Goal: Task Accomplishment & Management: Complete application form

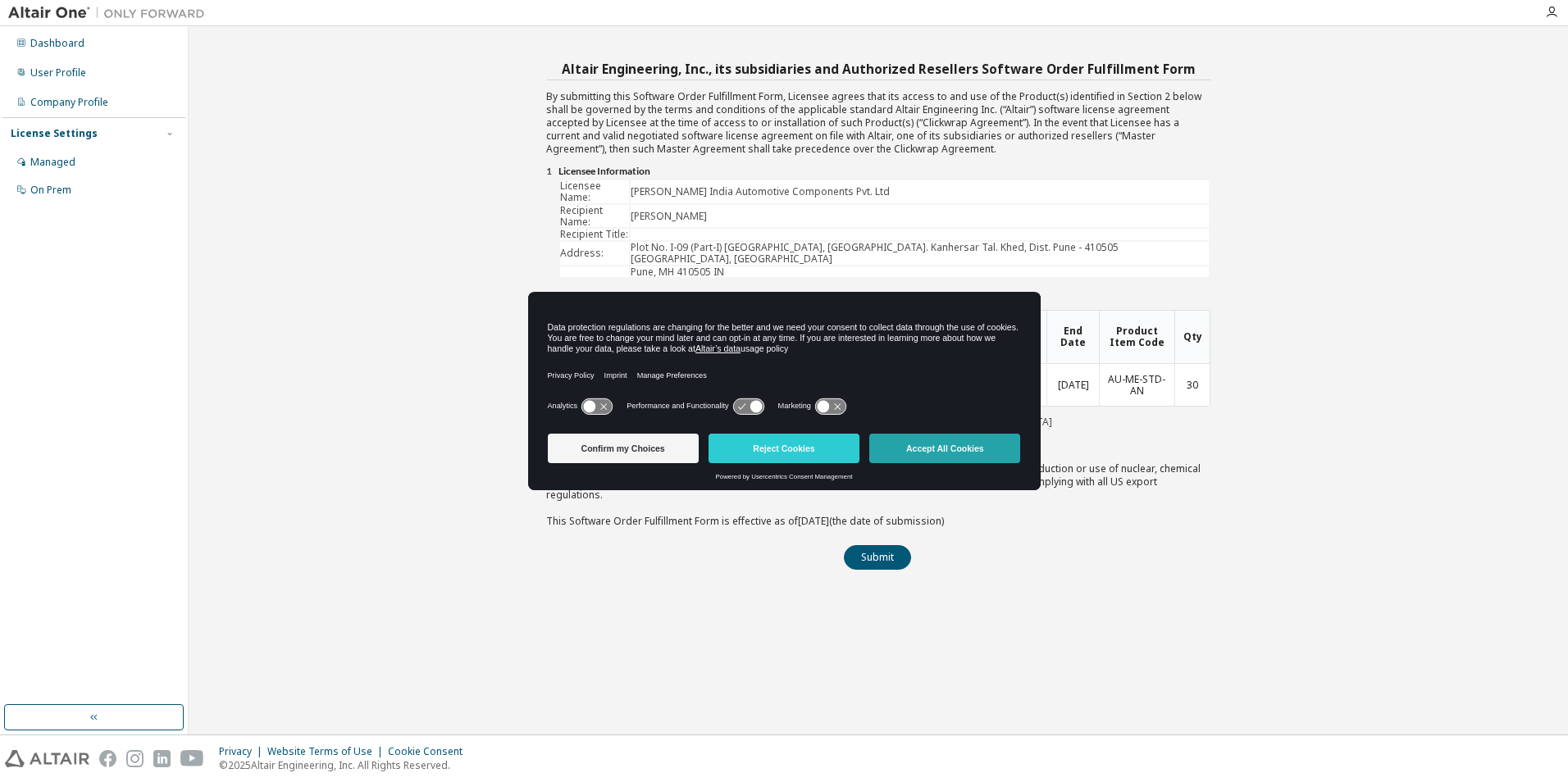
click at [959, 453] on button "Accept All Cookies" at bounding box center [945, 449] width 151 height 30
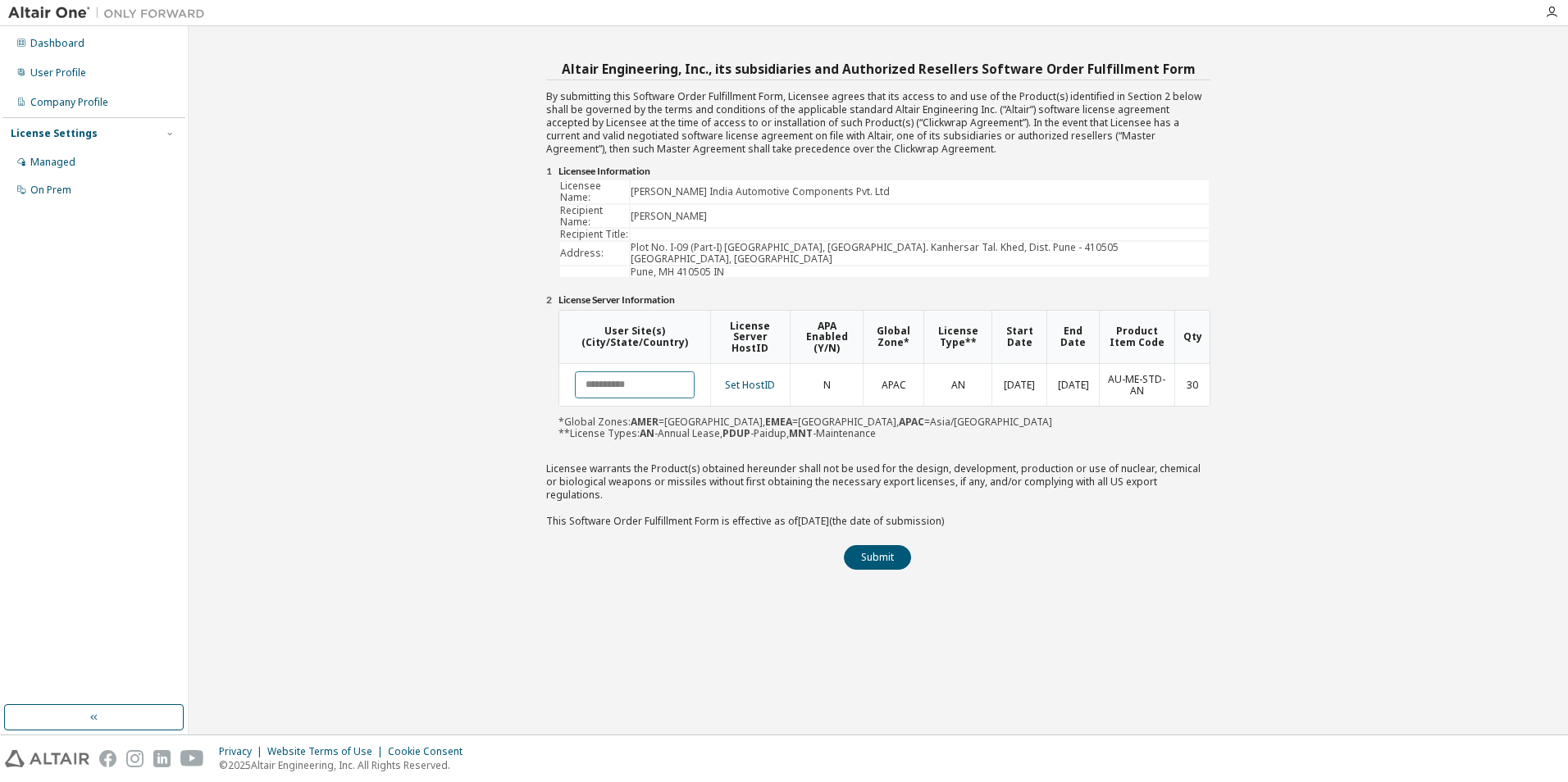
click at [641, 371] on input "text" at bounding box center [635, 384] width 120 height 27
click at [870, 546] on button "Submit" at bounding box center [877, 558] width 67 height 25
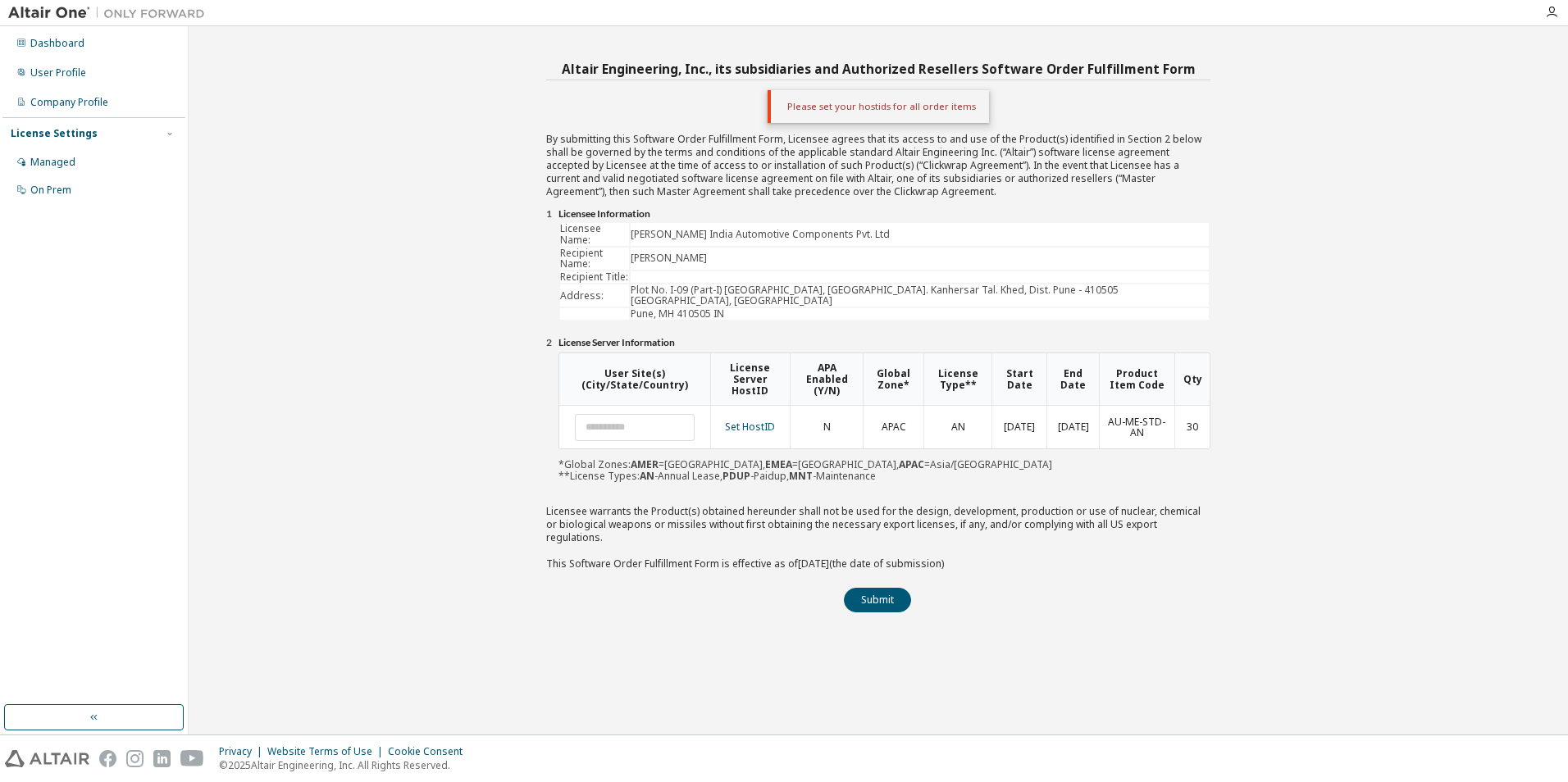
click at [645, 586] on div "Altair Engineering, Inc., its subsidiaries and Authorized Resellers Software Or…" at bounding box center [878, 380] width 1363 height 692
click at [753, 420] on link "Set HostID" at bounding box center [750, 427] width 50 height 14
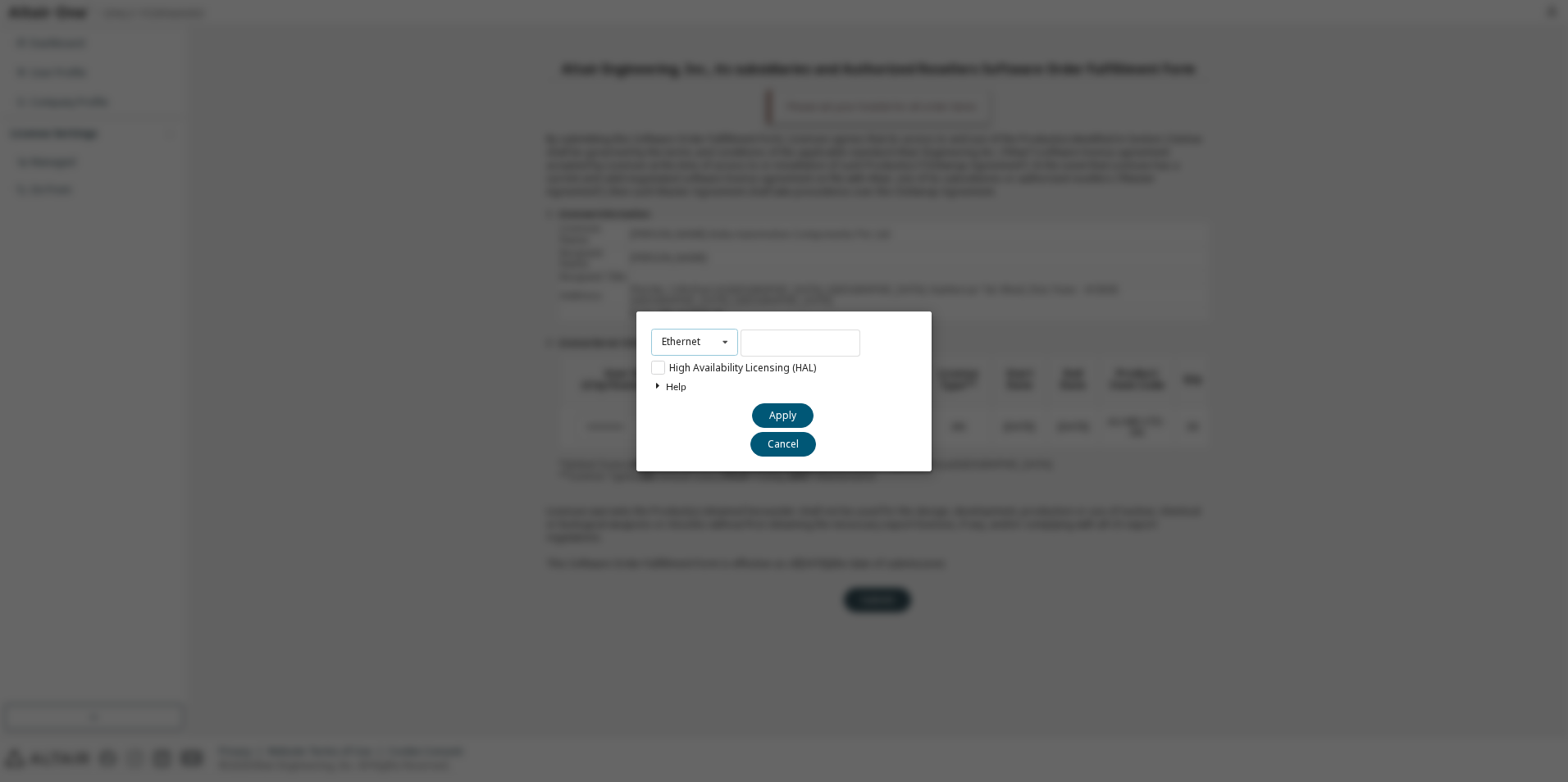
click at [719, 343] on icon at bounding box center [726, 343] width 20 height 26
click at [781, 350] on input "text" at bounding box center [801, 343] width 120 height 27
click at [781, 445] on button "Cancel" at bounding box center [783, 443] width 66 height 25
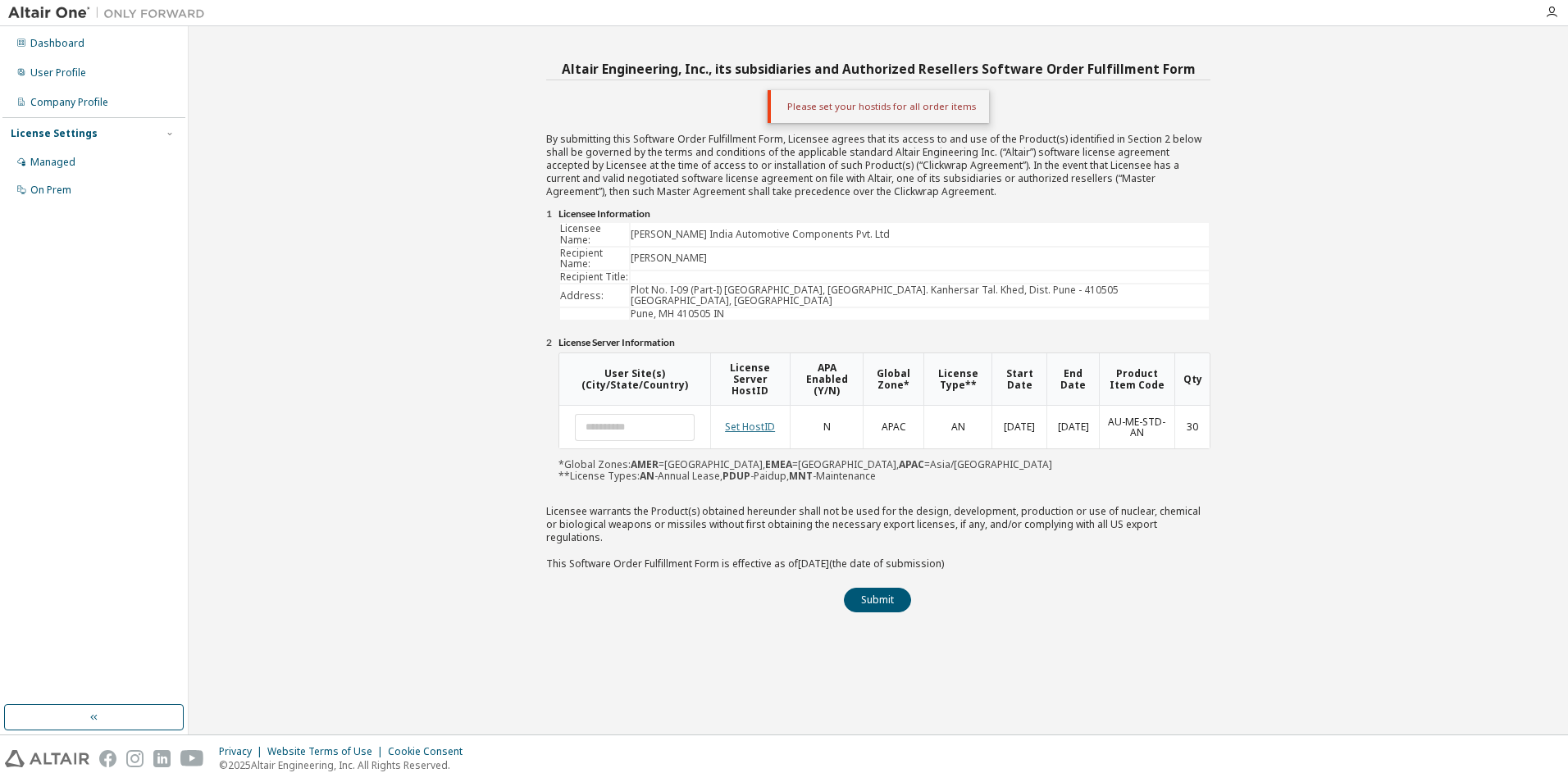
click at [746, 420] on link "Set HostID" at bounding box center [750, 427] width 50 height 14
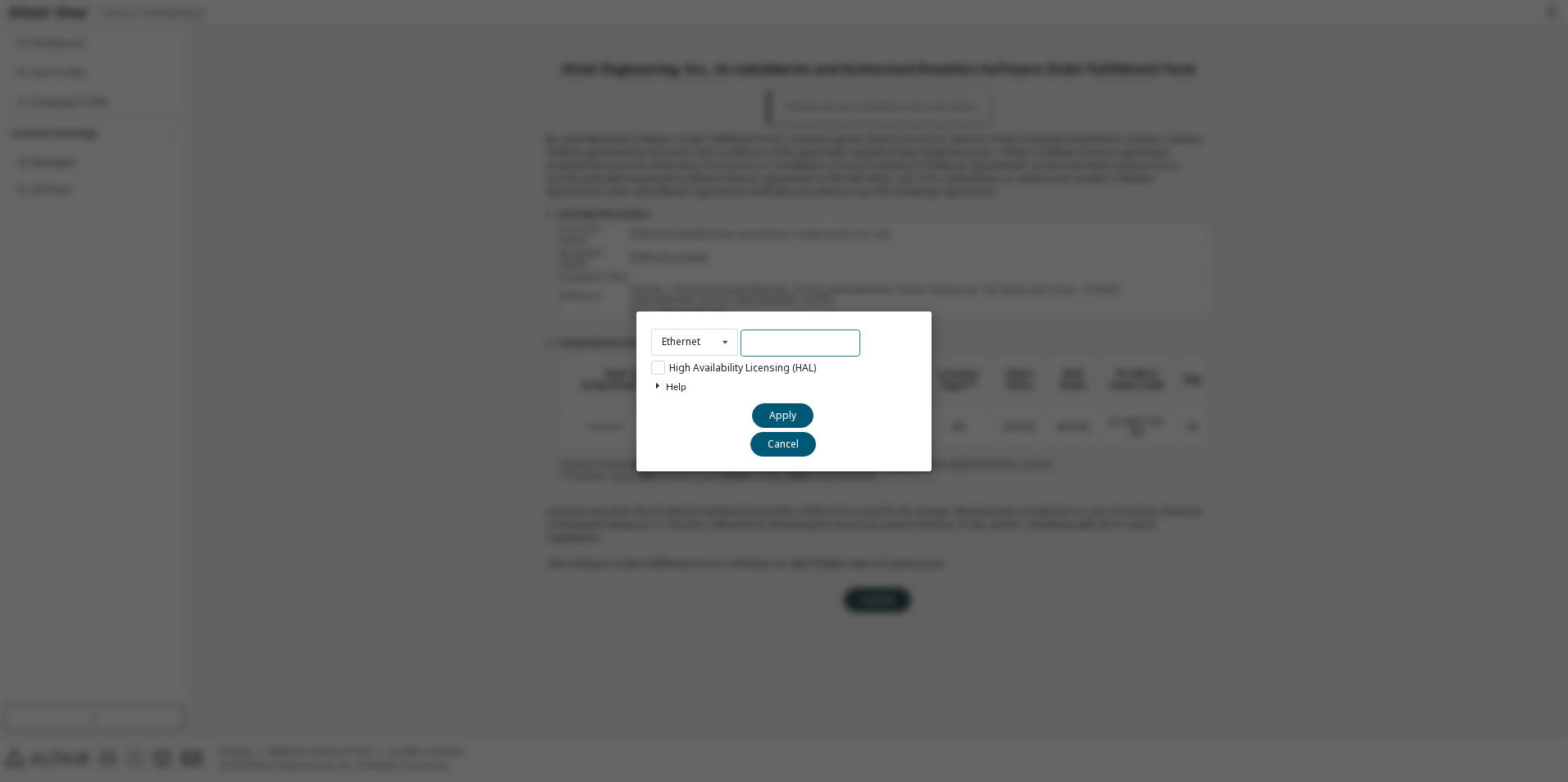
click at [775, 343] on input "text" at bounding box center [801, 343] width 120 height 27
paste input "**********"
type input "**********"
click at [657, 384] on icon at bounding box center [657, 386] width 12 height 10
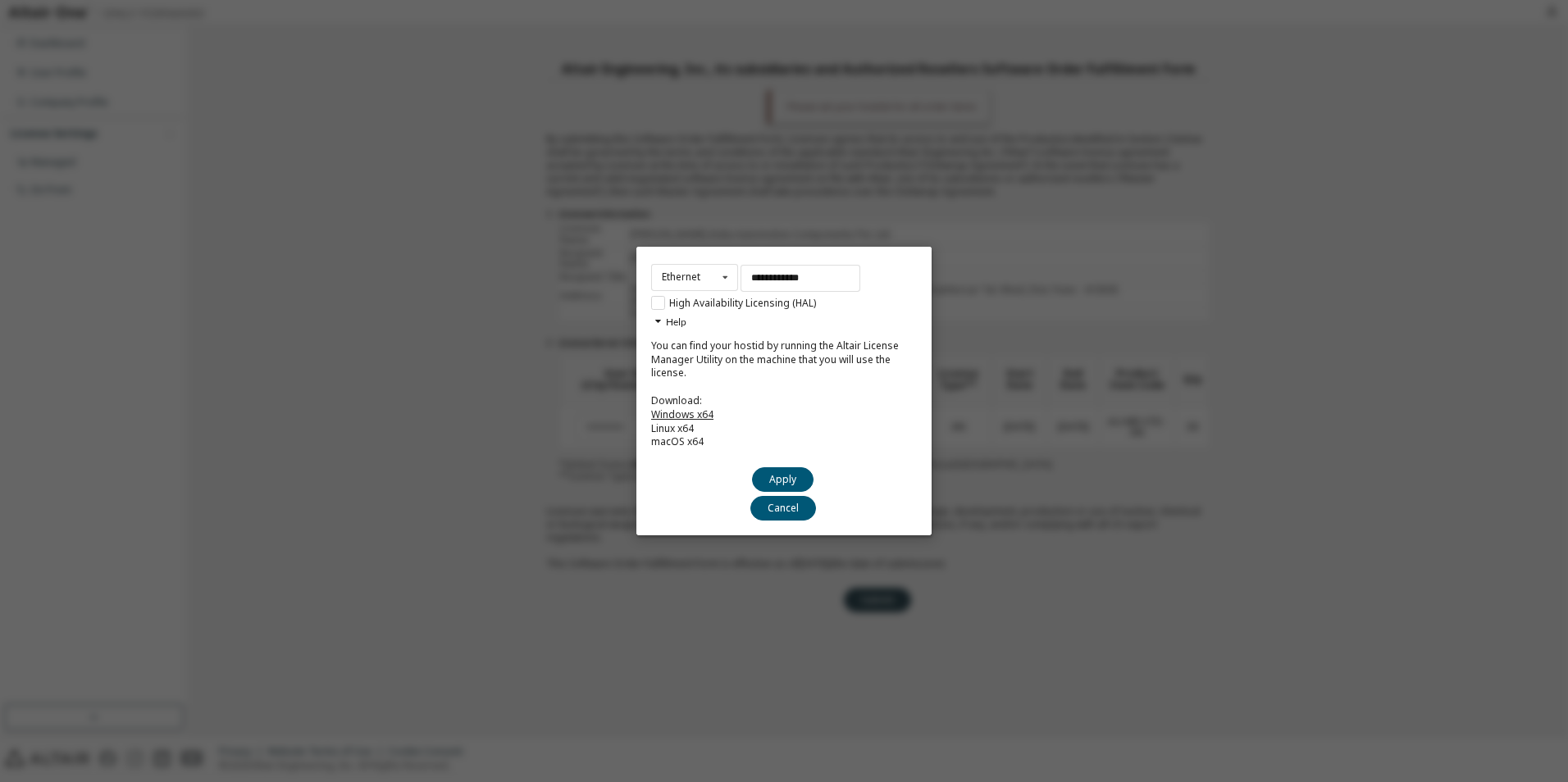
click at [684, 415] on link "Windows x64" at bounding box center [682, 414] width 63 height 14
click at [702, 276] on div "Ethernet Ethernet Dongle HardDisk Long" at bounding box center [694, 277] width 87 height 27
click at [703, 355] on span "HardDisk" at bounding box center [685, 355] width 43 height 14
click at [707, 268] on div "HardDisk Ethernet Dongle HardDisk Long" at bounding box center [694, 277] width 87 height 27
click at [698, 308] on span "Ethernet" at bounding box center [683, 303] width 39 height 14
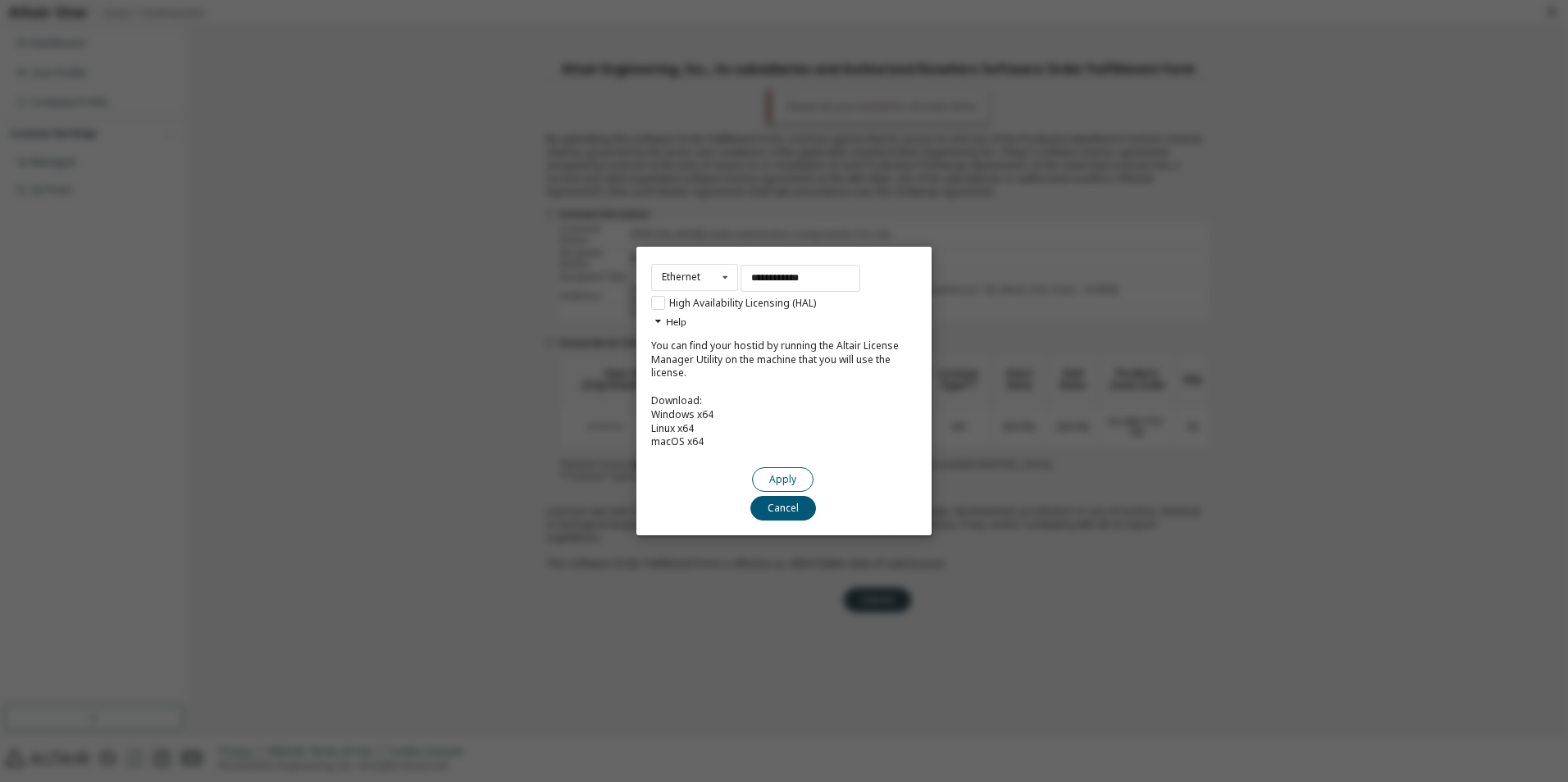
click at [762, 470] on button "Apply" at bounding box center [783, 479] width 62 height 25
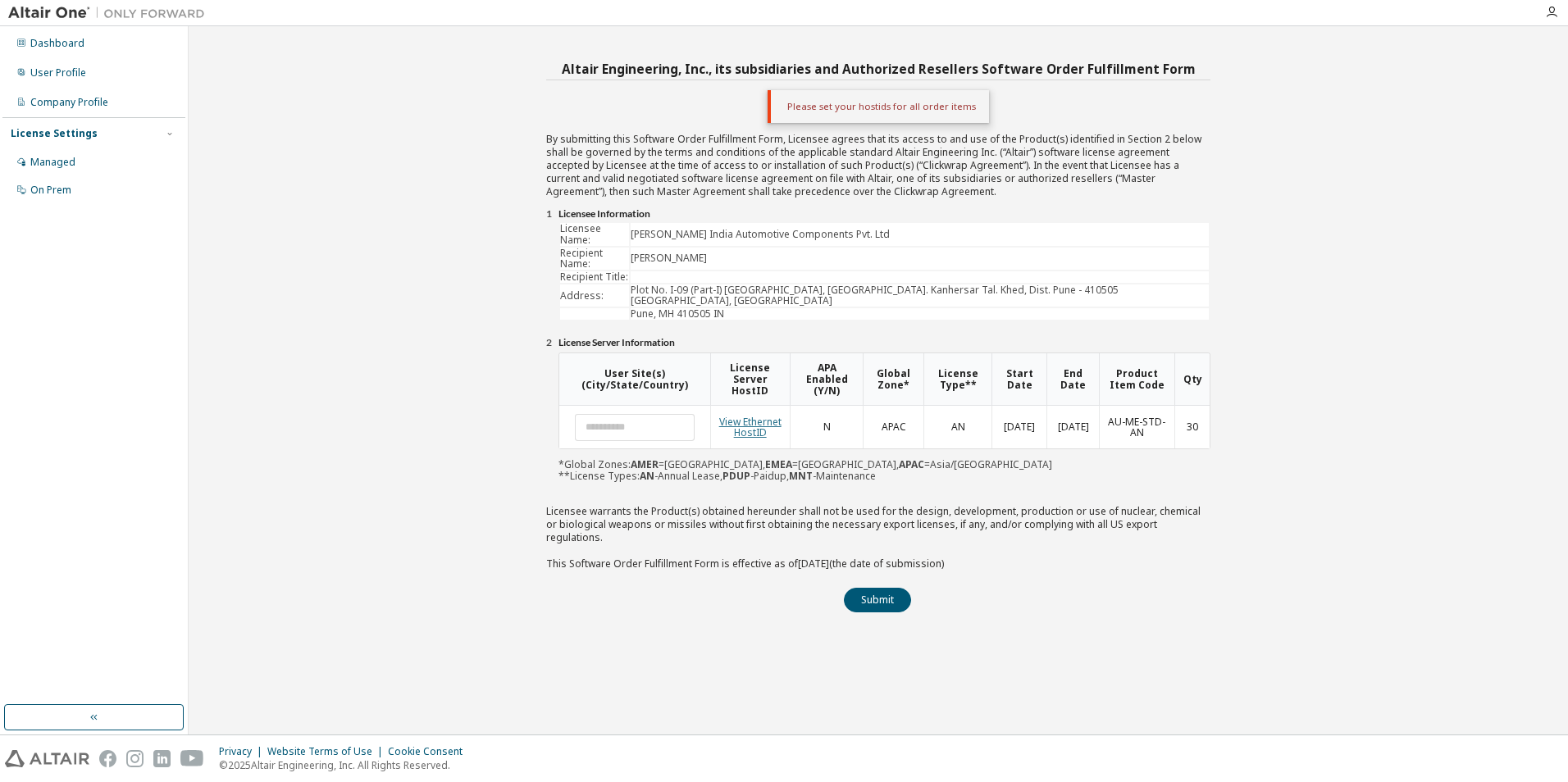
click at [767, 415] on link "View Ethernet HostID" at bounding box center [751, 427] width 63 height 26
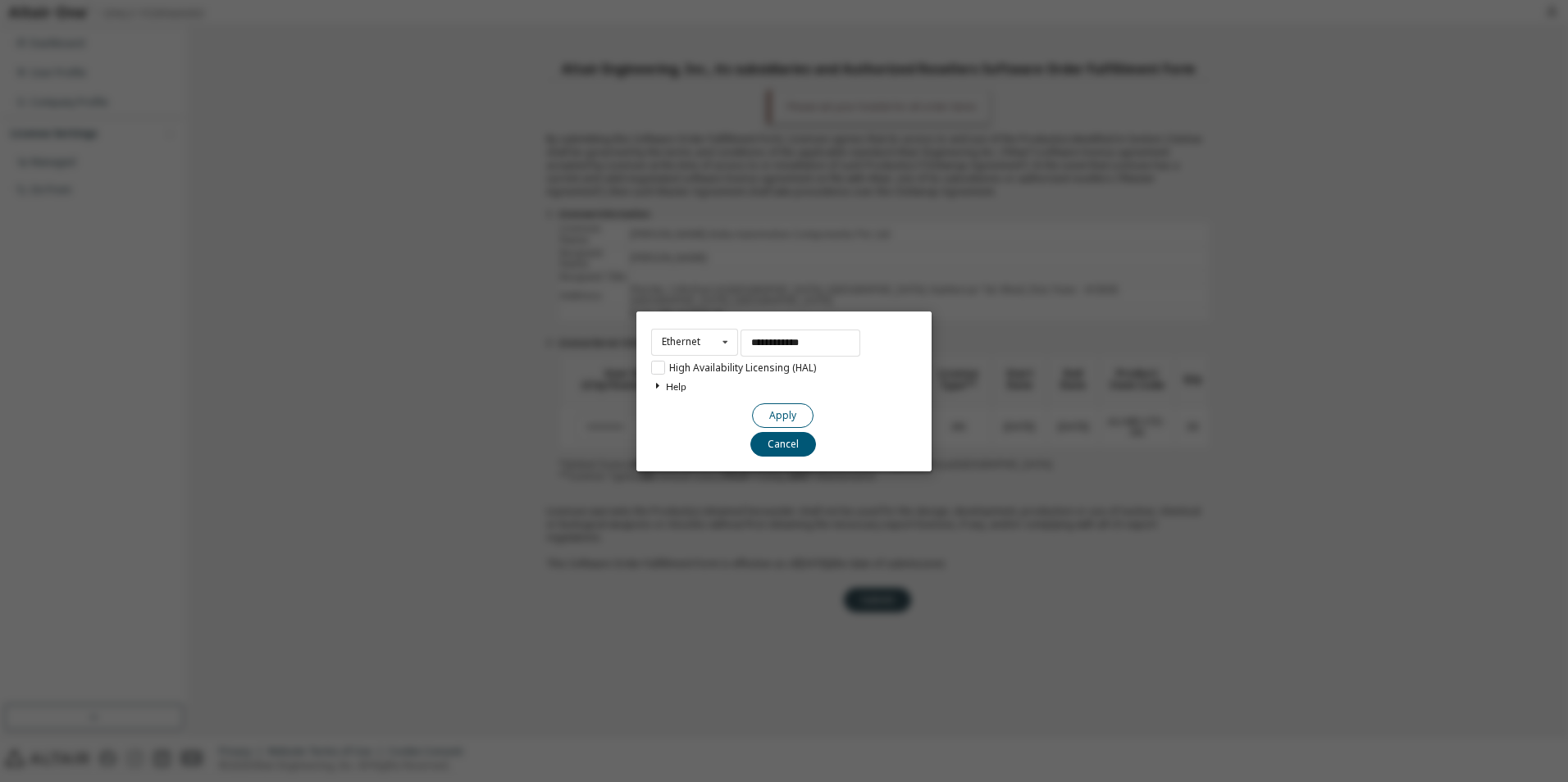
click at [778, 415] on button "Apply" at bounding box center [783, 415] width 62 height 25
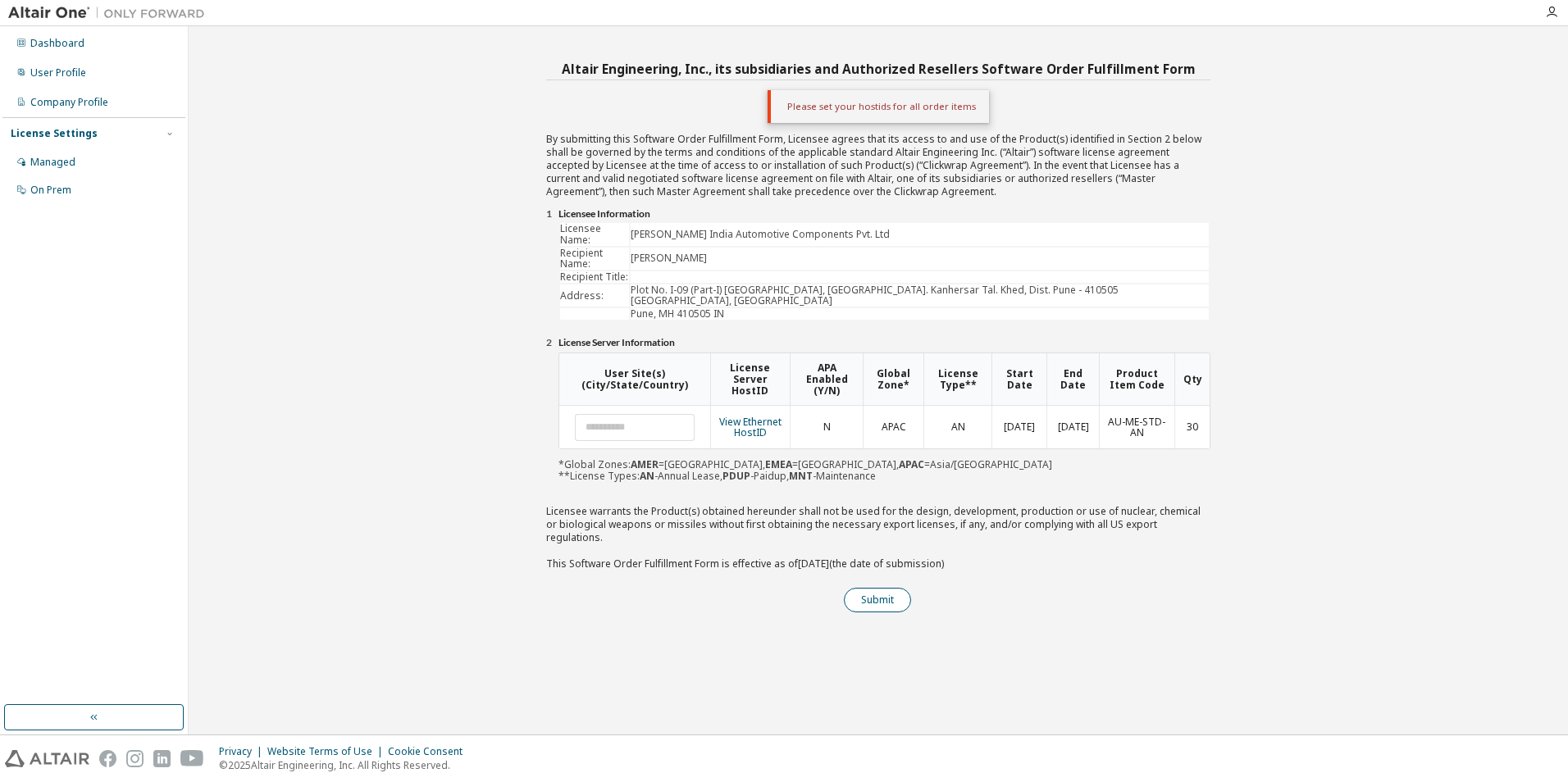
click at [880, 588] on button "Submit" at bounding box center [877, 600] width 67 height 25
click at [1281, 283] on div "Altair Engineering, Inc., its subsidiaries and Authorized Resellers Software Or…" at bounding box center [878, 380] width 1363 height 692
click at [651, 271] on td at bounding box center [920, 277] width 578 height 11
drag, startPoint x: 564, startPoint y: 243, endPoint x: 713, endPoint y: 236, distance: 149.2
click at [713, 247] on tr "Recipient Name: [PERSON_NAME]" at bounding box center [885, 259] width 649 height 22
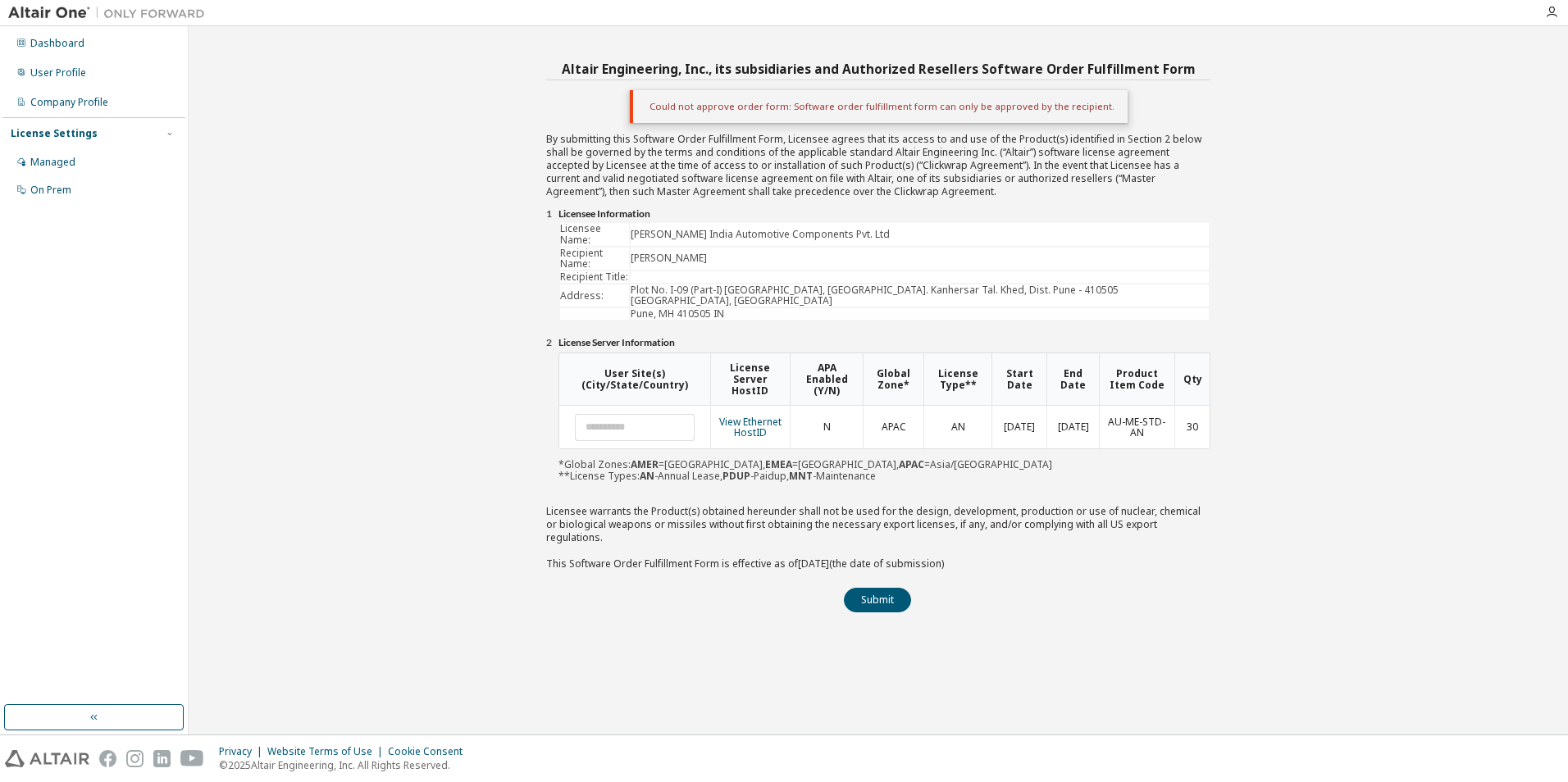
drag, startPoint x: 261, startPoint y: 400, endPoint x: 370, endPoint y: 403, distance: 109.0
click at [261, 401] on div "Altair Engineering, Inc., its subsidiaries and Authorized Resellers Software Or…" at bounding box center [878, 380] width 1363 height 692
click at [745, 415] on link "View Ethernet HostID" at bounding box center [751, 427] width 63 height 26
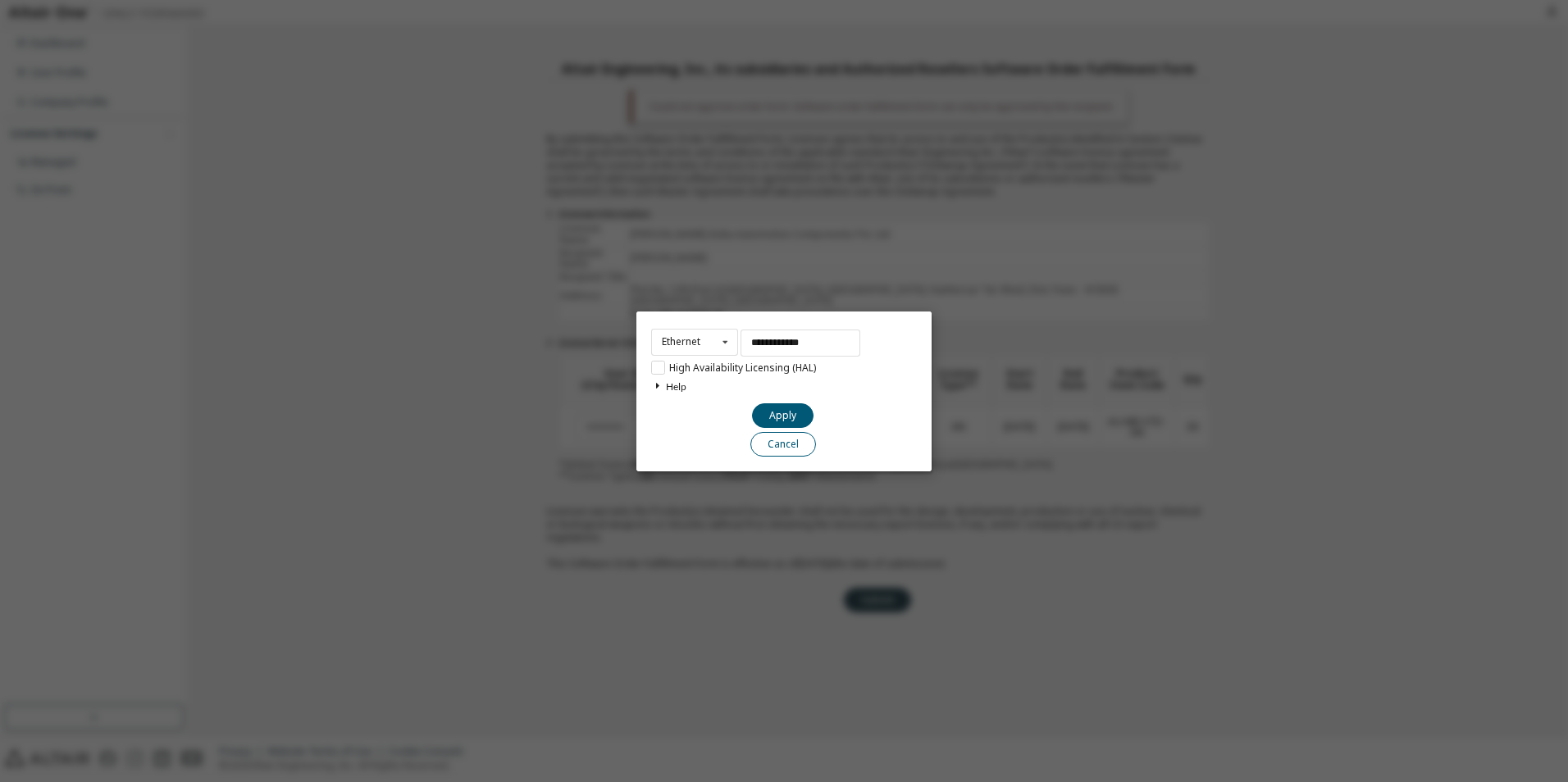
click at [789, 448] on button "Cancel" at bounding box center [783, 443] width 66 height 25
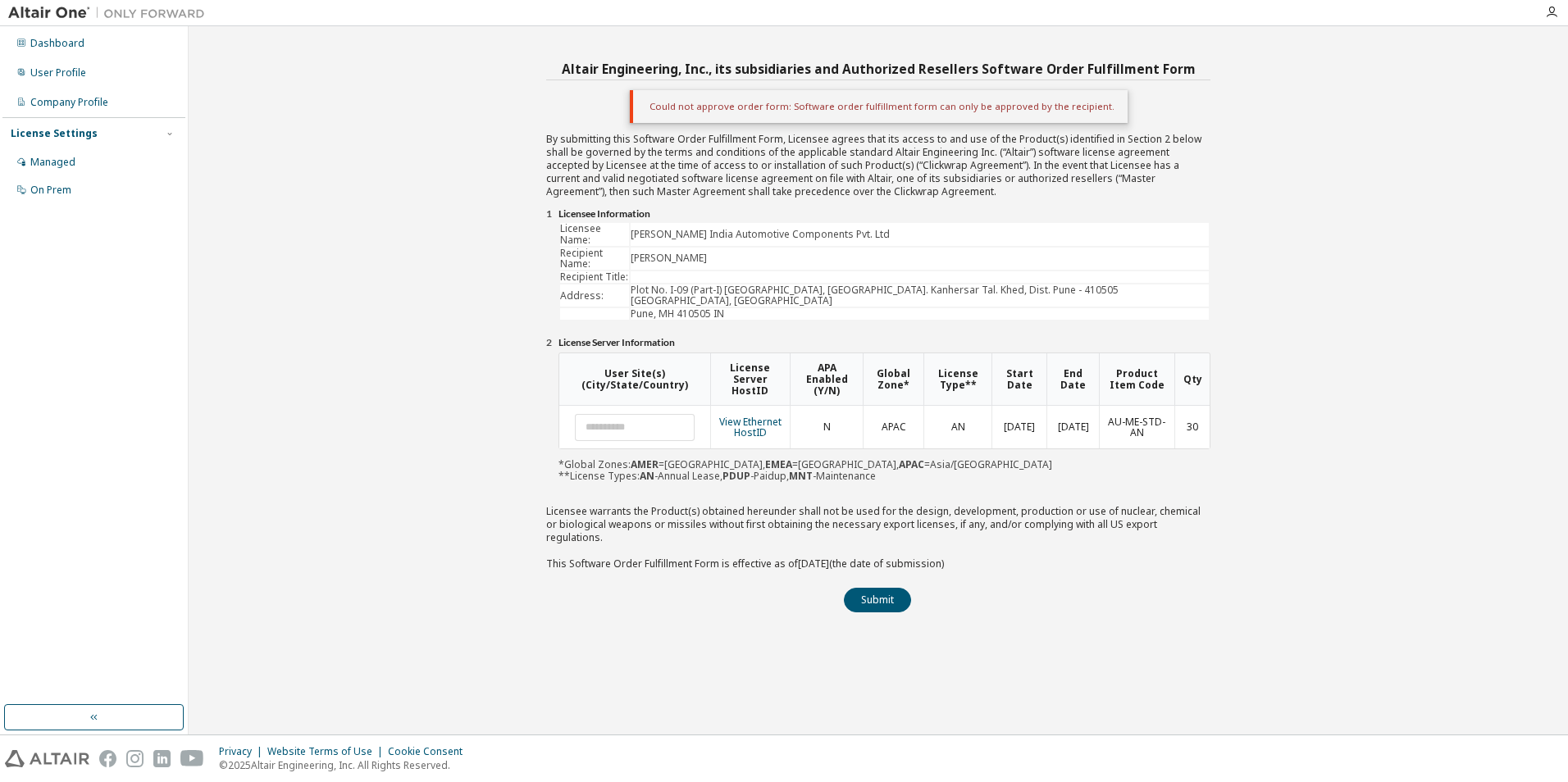
drag, startPoint x: 790, startPoint y: 141, endPoint x: 670, endPoint y: 449, distance: 330.6
click at [663, 448] on div "User Site(s) (City/State/Country) License Server HostID APA Enabled (Y/N) Globa…" at bounding box center [885, 417] width 652 height 129
